Goal: Information Seeking & Learning: Learn about a topic

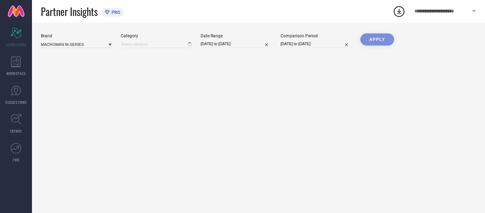
type input "All"
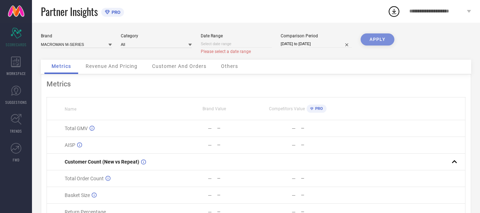
click at [237, 45] on input at bounding box center [236, 43] width 71 height 7
select select "7"
select select "2025"
select select "8"
select select "2025"
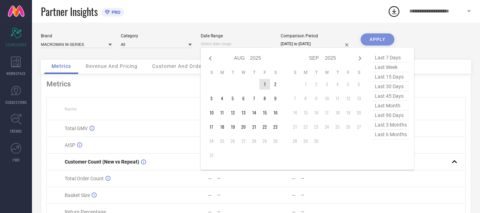
type input "After [DATE]"
click at [263, 85] on td "1" at bounding box center [264, 84] width 11 height 11
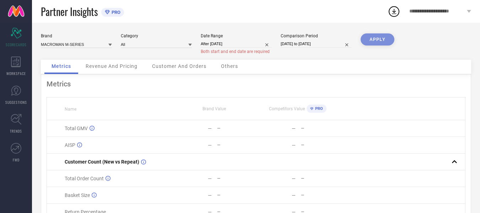
click at [375, 40] on div "APPLY" at bounding box center [378, 46] width 34 height 26
click at [114, 65] on span "Revenue And Pricing" at bounding box center [112, 66] width 52 height 6
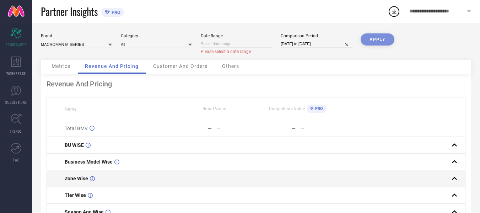
scroll to position [56, 0]
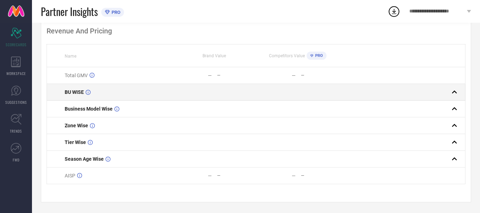
click at [455, 87] on rect at bounding box center [455, 92] width 10 height 10
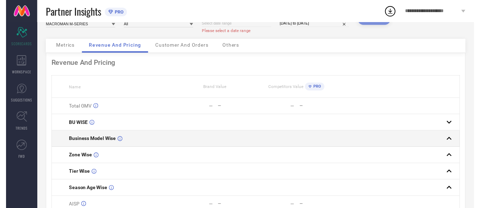
scroll to position [0, 0]
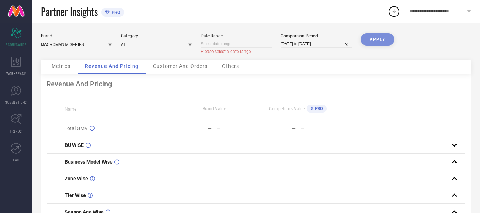
click at [163, 68] on span "Customer And Orders" at bounding box center [180, 66] width 54 height 6
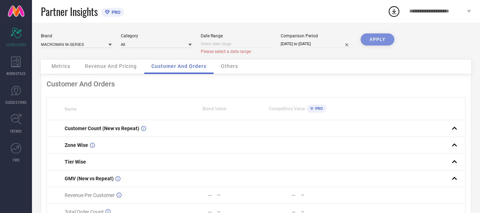
click at [231, 73] on div "Others" at bounding box center [229, 67] width 31 height 14
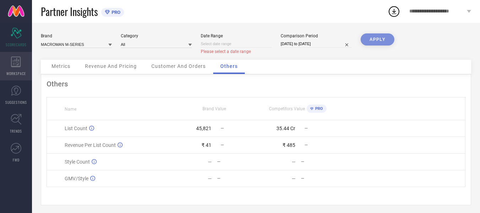
click at [18, 68] on div "WORKSPACE" at bounding box center [16, 66] width 32 height 28
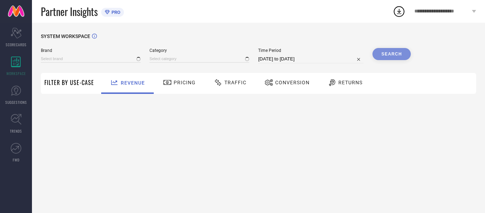
type input "MACROMAN M-SERIES"
type input "All"
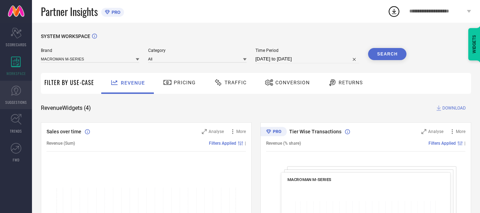
click at [19, 86] on icon at bounding box center [16, 91] width 10 height 10
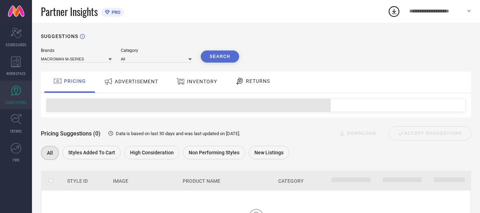
click at [122, 85] on div "ADVERTISEMENT" at bounding box center [131, 81] width 58 height 13
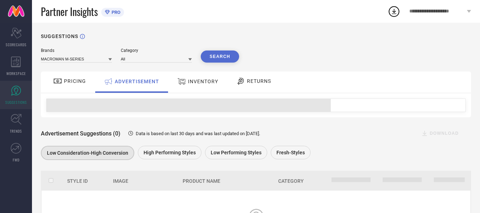
click at [199, 85] on div "INVENTORY" at bounding box center [198, 81] width 44 height 13
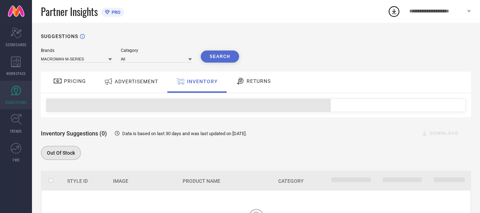
click at [263, 76] on div "RETURNS" at bounding box center [253, 81] width 38 height 12
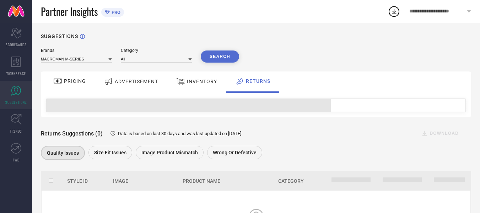
click at [196, 86] on div "INVENTORY" at bounding box center [197, 81] width 44 height 13
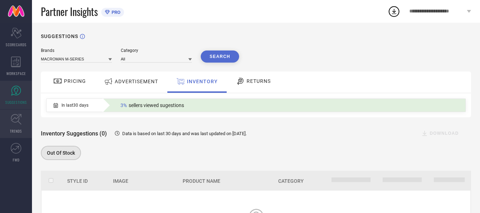
click at [0, 121] on link "TRENDS" at bounding box center [16, 123] width 32 height 28
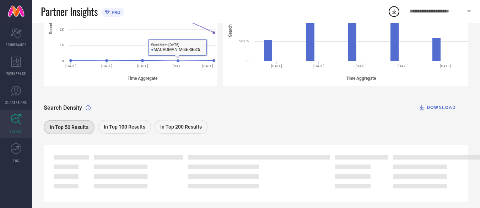
scroll to position [174, 0]
